Goal: Transaction & Acquisition: Purchase product/service

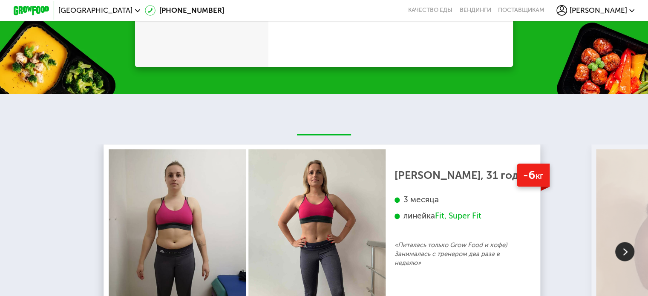
scroll to position [1023, 0]
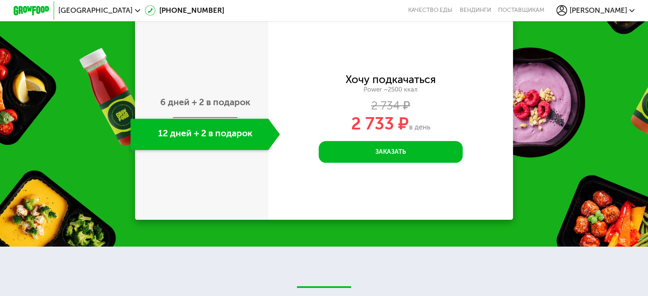
click at [222, 107] on span "6 дней + 2 в подарок" at bounding box center [205, 102] width 90 height 11
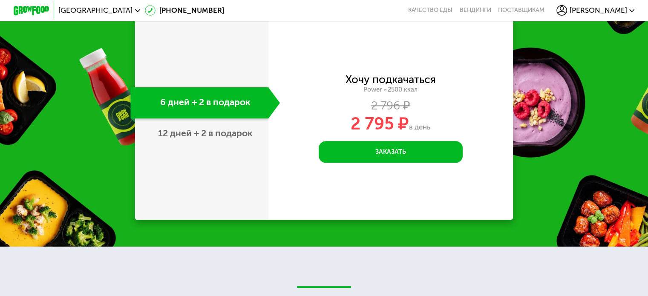
scroll to position [1023, 0]
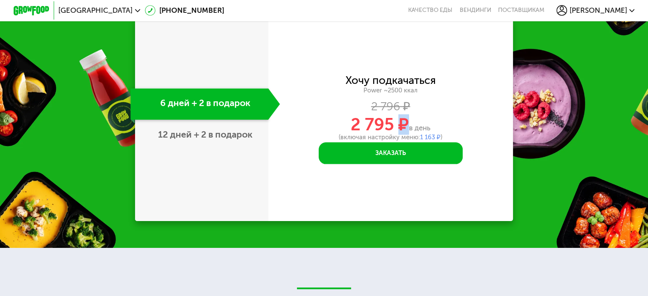
drag, startPoint x: 399, startPoint y: 133, endPoint x: 408, endPoint y: 133, distance: 8.1
click at [408, 133] on span "2 795 ₽" at bounding box center [380, 124] width 58 height 20
click at [422, 132] on span "в день" at bounding box center [419, 128] width 21 height 9
click at [236, 140] on span "12 дней + 2 в подарок" at bounding box center [205, 134] width 95 height 11
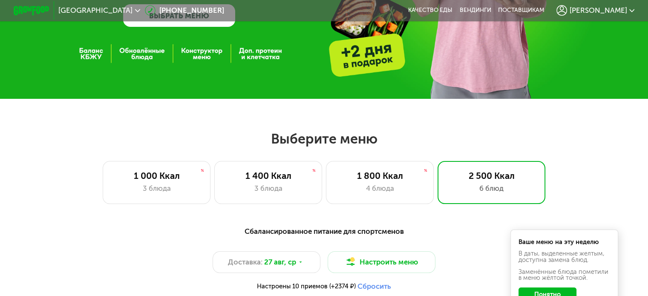
scroll to position [213, 0]
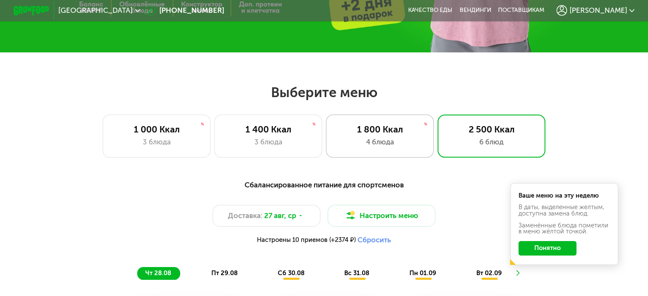
click at [374, 135] on div "1 800 Ккал" at bounding box center [380, 129] width 89 height 11
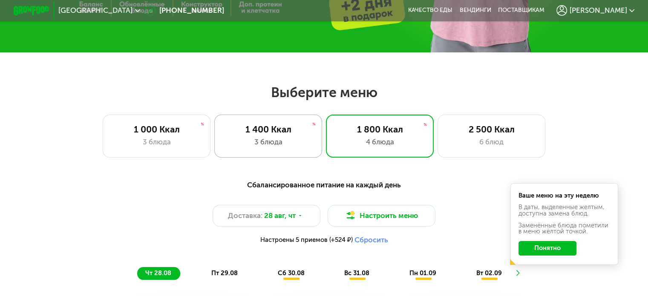
click at [290, 143] on div "3 блюда" at bounding box center [268, 142] width 89 height 11
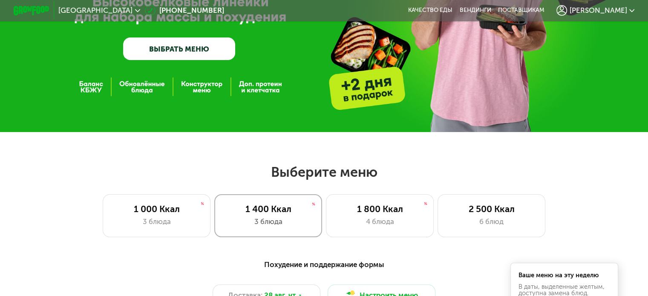
scroll to position [256, 0]
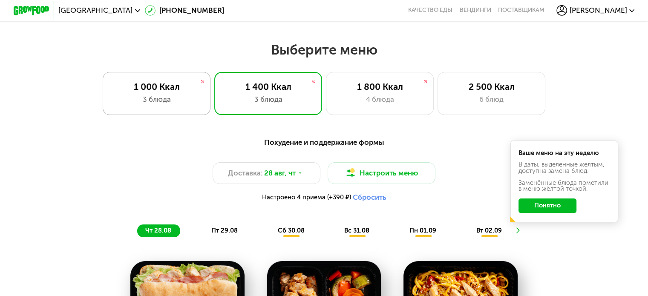
click at [183, 98] on div "3 блюда" at bounding box center [156, 99] width 89 height 11
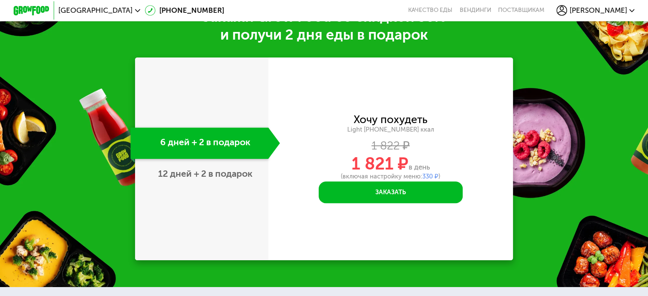
scroll to position [981, 0]
